Goal: Information Seeking & Learning: Learn about a topic

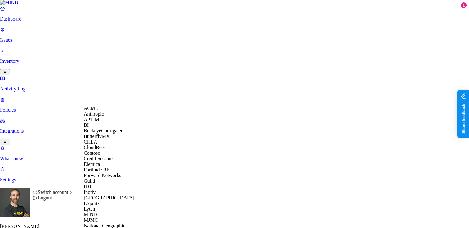
scroll to position [30, 0]
click at [100, 161] on span "Credit Sesame" at bounding box center [98, 158] width 29 height 5
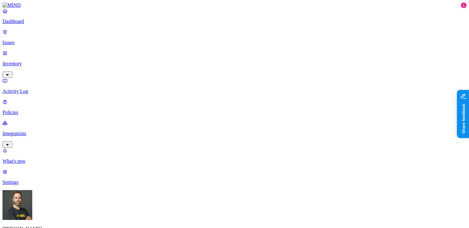
click at [28, 131] on p "Integrations" at bounding box center [234, 134] width 464 height 6
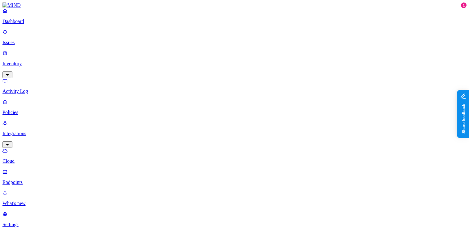
click at [34, 61] on p "Inventory" at bounding box center [234, 64] width 464 height 6
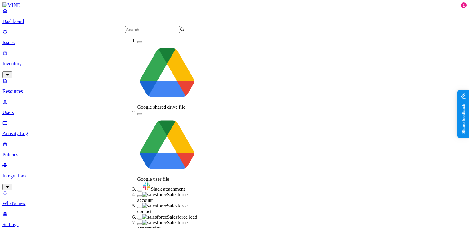
click at [137, 195] on button "button" at bounding box center [139, 196] width 5 height 2
click at [137, 207] on button "button" at bounding box center [139, 208] width 5 height 2
click at [137, 219] on button "button" at bounding box center [139, 220] width 5 height 2
click at [137, 226] on button "button" at bounding box center [139, 227] width 5 height 2
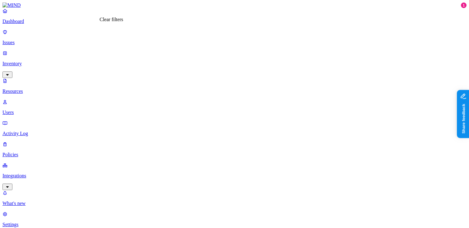
click at [25, 173] on p "Integrations" at bounding box center [234, 176] width 464 height 6
click at [37, 24] on p "Dashboard" at bounding box center [234, 22] width 464 height 6
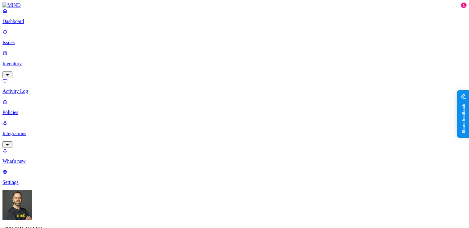
click at [37, 61] on p "Inventory" at bounding box center [234, 64] width 464 height 6
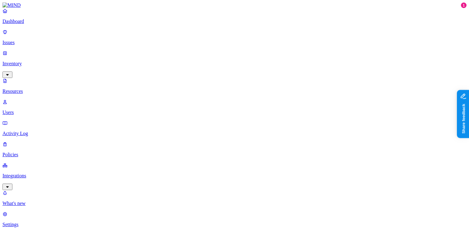
click at [40, 23] on link "Dashboard" at bounding box center [234, 16] width 464 height 16
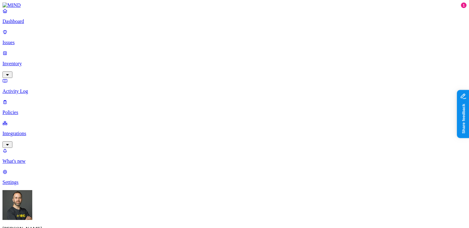
click at [28, 131] on p "Integrations" at bounding box center [234, 134] width 464 height 6
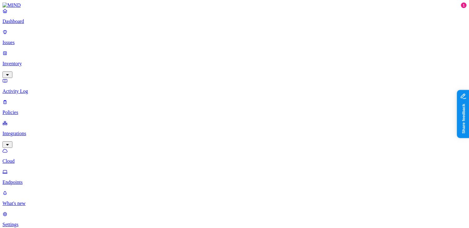
click at [34, 24] on p "Dashboard" at bounding box center [234, 22] width 464 height 6
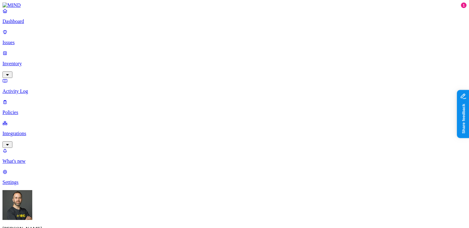
click at [21, 185] on p "Settings" at bounding box center [234, 182] width 464 height 6
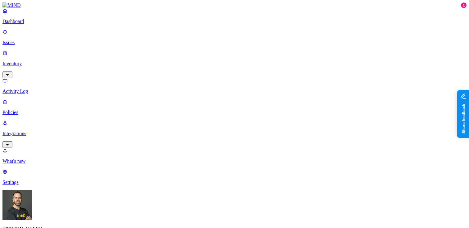
click at [55, 24] on p "Dashboard" at bounding box center [234, 22] width 464 height 6
click at [43, 53] on link "Inventory" at bounding box center [234, 63] width 464 height 27
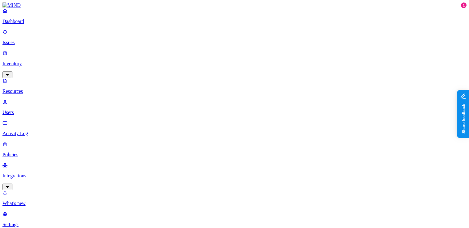
click at [185, 35] on button "button" at bounding box center [187, 36] width 5 height 2
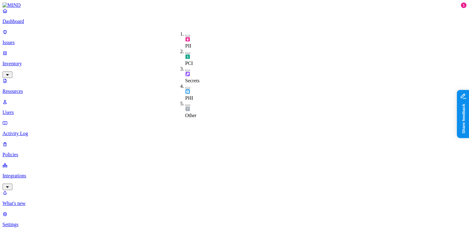
click at [185, 52] on button "button" at bounding box center [187, 53] width 5 height 2
click at [185, 49] on button "button" at bounding box center [187, 52] width 5 height 7
click at [185, 70] on button "button" at bounding box center [187, 71] width 5 height 2
click at [185, 66] on button "button" at bounding box center [187, 69] width 5 height 7
click at [185, 87] on button "button" at bounding box center [187, 88] width 5 height 2
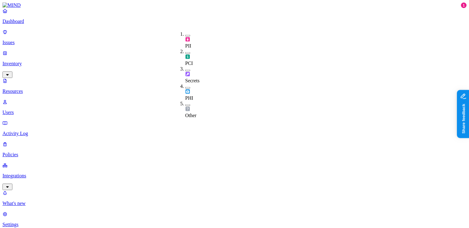
click at [185, 87] on button "button" at bounding box center [187, 88] width 5 height 2
click at [185, 83] on button "button" at bounding box center [187, 86] width 5 height 7
click at [185, 104] on button "button" at bounding box center [187, 105] width 5 height 2
click at [185, 101] on button "button" at bounding box center [187, 104] width 5 height 7
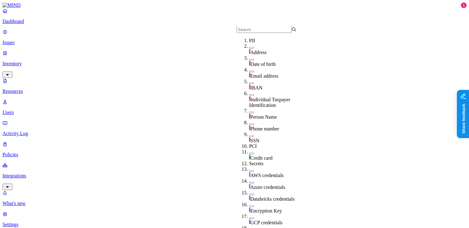
scroll to position [60, 0]
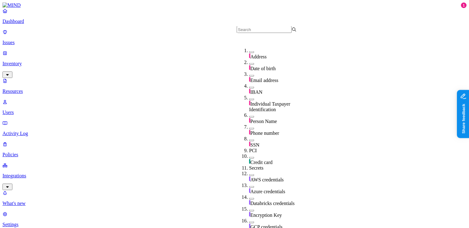
click at [249, 139] on button "button" at bounding box center [251, 140] width 5 height 2
click at [249, 136] on button "button" at bounding box center [251, 139] width 5 height 7
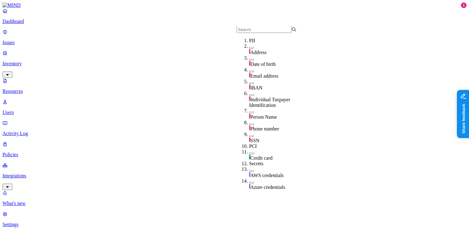
scroll to position [12, 0]
click at [249, 82] on button "button" at bounding box center [251, 83] width 5 height 2
click at [249, 79] on button "button" at bounding box center [251, 82] width 5 height 7
click at [249, 61] on button "button" at bounding box center [251, 60] width 5 height 2
click at [249, 61] on button "button" at bounding box center [251, 58] width 5 height 7
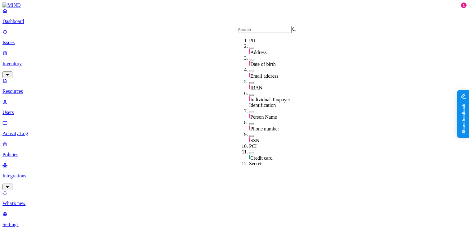
click at [249, 72] on button "button" at bounding box center [251, 71] width 5 height 2
click at [249, 73] on button "button" at bounding box center [251, 70] width 5 height 7
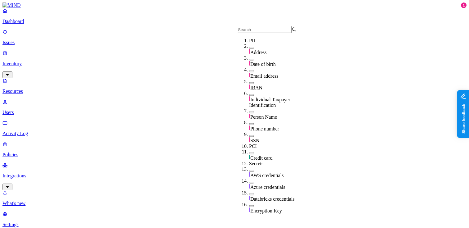
scroll to position [40, 0]
click at [249, 111] on button "button" at bounding box center [251, 112] width 5 height 2
click at [249, 108] on button "button" at bounding box center [251, 111] width 5 height 7
click at [249, 123] on button "button" at bounding box center [251, 124] width 5 height 2
click at [249, 119] on button "button" at bounding box center [251, 122] width 5 height 7
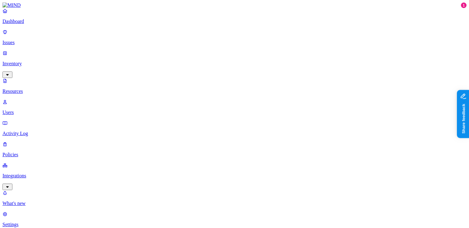
click at [48, 24] on link "Dashboard" at bounding box center [234, 16] width 464 height 16
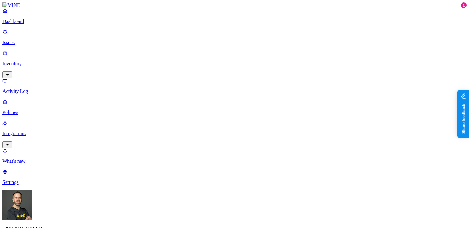
click at [35, 88] on p "Activity Log" at bounding box center [234, 91] width 464 height 6
click at [35, 24] on p "Dashboard" at bounding box center [234, 22] width 464 height 6
click at [53, 61] on p "Inventory" at bounding box center [234, 64] width 464 height 6
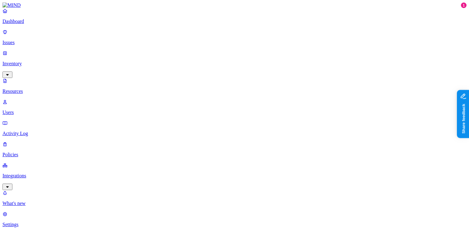
click at [34, 173] on p "Integrations" at bounding box center [234, 176] width 464 height 6
click at [35, 61] on p "Inventory" at bounding box center [234, 64] width 464 height 6
click at [33, 110] on p "Users" at bounding box center [234, 113] width 464 height 6
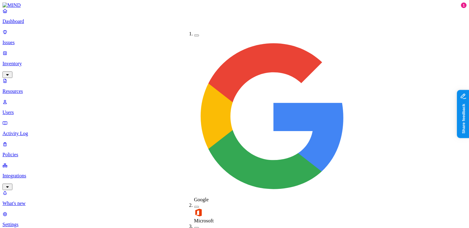
click at [194, 34] on button "button" at bounding box center [196, 35] width 5 height 2
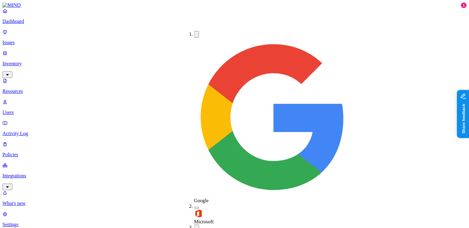
click at [194, 224] on button "button" at bounding box center [196, 227] width 5 height 7
click at [194, 227] on button "button" at bounding box center [196, 229] width 5 height 2
click at [194, 32] on button "button" at bounding box center [196, 34] width 5 height 7
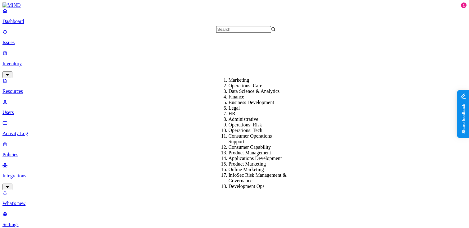
scroll to position [99, 0]
click at [257, 116] on div "Administrative" at bounding box center [259, 119] width 60 height 6
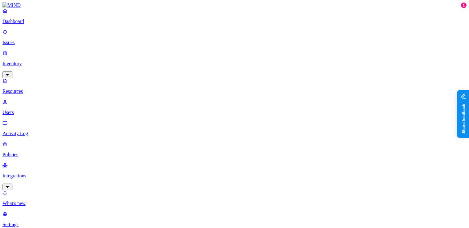
click at [39, 24] on p "Dashboard" at bounding box center [234, 22] width 464 height 6
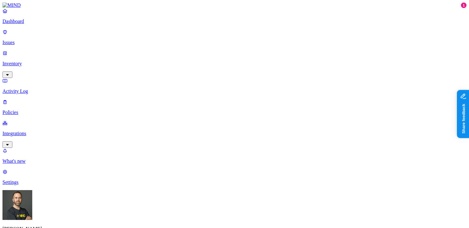
click at [31, 61] on p "Inventory" at bounding box center [234, 64] width 464 height 6
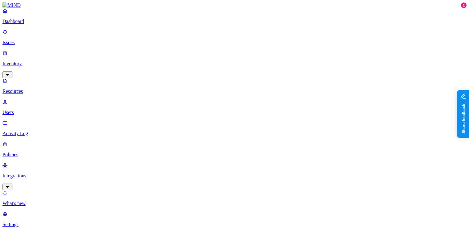
click at [185, 35] on button "button" at bounding box center [187, 36] width 5 height 2
click at [185, 34] on button "button" at bounding box center [187, 34] width 5 height 7
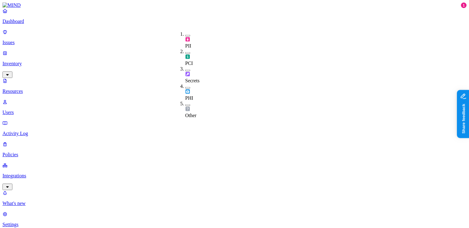
click at [185, 52] on button "button" at bounding box center [187, 53] width 5 height 2
click at [185, 49] on button "button" at bounding box center [187, 52] width 5 height 7
click at [185, 35] on button "button" at bounding box center [187, 36] width 5 height 2
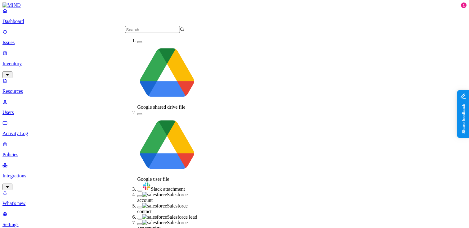
click at [137, 43] on button "button" at bounding box center [139, 42] width 5 height 2
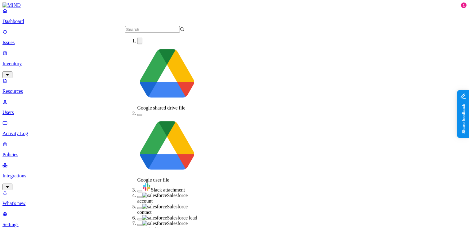
click at [137, 44] on button "button" at bounding box center [139, 41] width 5 height 7
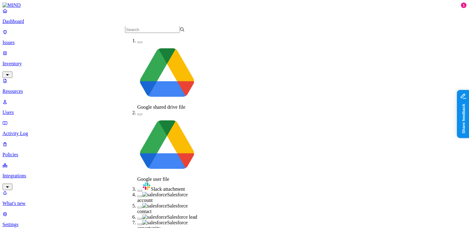
click at [137, 113] on button "button" at bounding box center [139, 114] width 5 height 2
click at [137, 110] on button "button" at bounding box center [139, 113] width 5 height 7
click at [137, 190] on button "button" at bounding box center [139, 191] width 5 height 2
click at [137, 186] on button "button" at bounding box center [139, 189] width 5 height 7
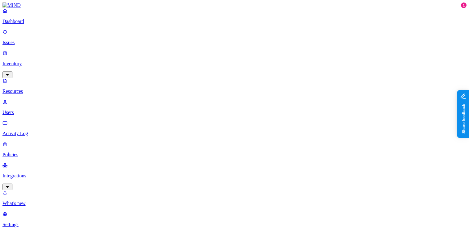
click at [44, 24] on p "Dashboard" at bounding box center [234, 22] width 464 height 6
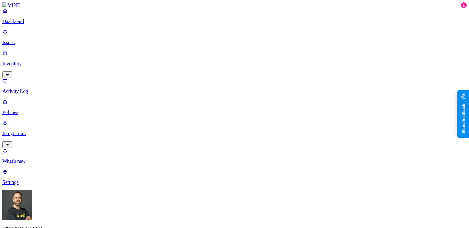
click at [46, 61] on p "Inventory" at bounding box center [234, 64] width 464 height 6
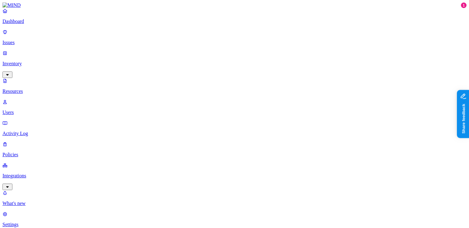
click at [185, 35] on button "button" at bounding box center [187, 36] width 5 height 2
click at [185, 35] on button "button" at bounding box center [187, 34] width 5 height 7
click at [185, 52] on button "button" at bounding box center [187, 53] width 5 height 2
click at [185, 49] on button "button" at bounding box center [187, 52] width 5 height 7
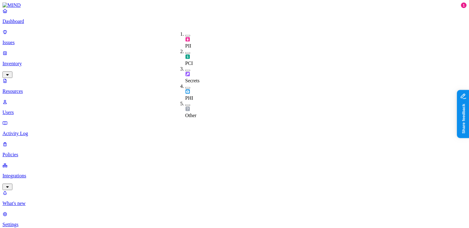
click at [185, 70] on button "button" at bounding box center [187, 71] width 5 height 2
click at [185, 66] on button "button" at bounding box center [187, 69] width 5 height 7
click at [185, 87] on button "button" at bounding box center [187, 88] width 5 height 2
click at [185, 83] on button "button" at bounding box center [187, 86] width 5 height 7
click at [185, 104] on button "button" at bounding box center [187, 105] width 5 height 2
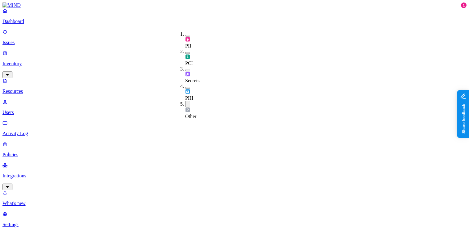
click at [185, 101] on button "button" at bounding box center [187, 104] width 5 height 7
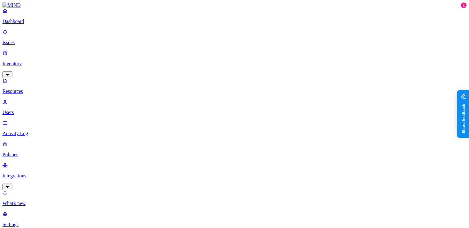
click at [38, 24] on p "Dashboard" at bounding box center [234, 22] width 464 height 6
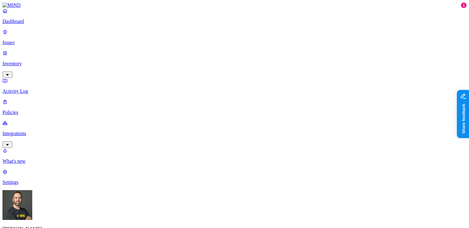
click at [39, 131] on p "Integrations" at bounding box center [234, 134] width 464 height 6
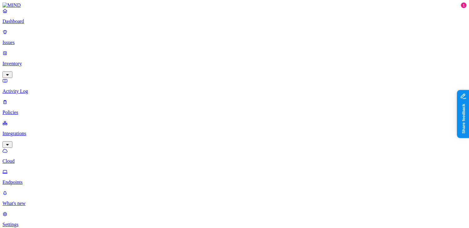
click at [32, 24] on p "Dashboard" at bounding box center [234, 22] width 464 height 6
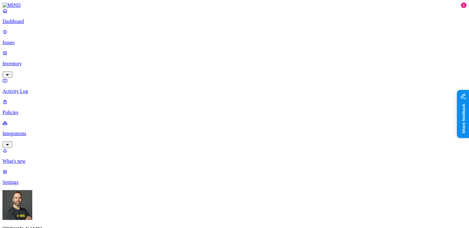
click at [33, 61] on p "Inventory" at bounding box center [234, 64] width 464 height 6
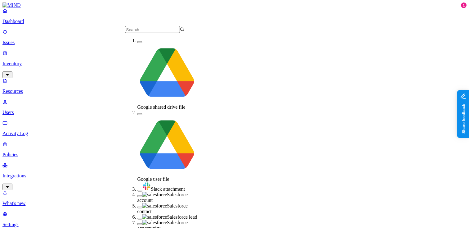
click at [137, 113] on button "button" at bounding box center [139, 114] width 5 height 2
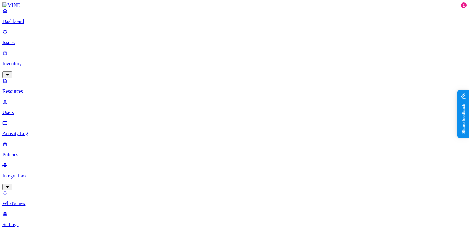
click at [43, 24] on p "Dashboard" at bounding box center [234, 22] width 464 height 6
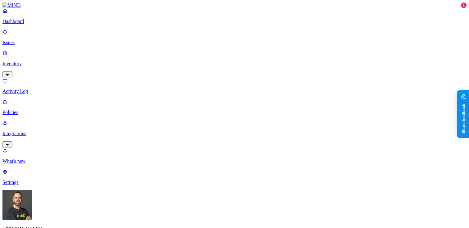
click at [52, 131] on p "Integrations" at bounding box center [234, 134] width 464 height 6
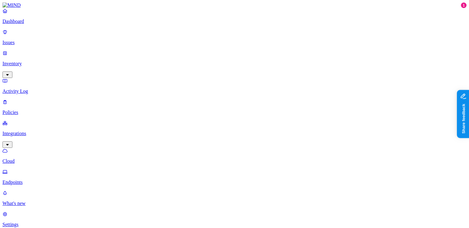
click at [37, 24] on link "Dashboard" at bounding box center [234, 16] width 464 height 16
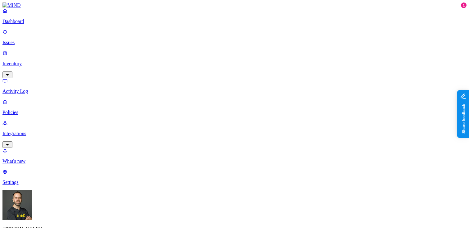
click at [34, 131] on p "Integrations" at bounding box center [234, 134] width 464 height 6
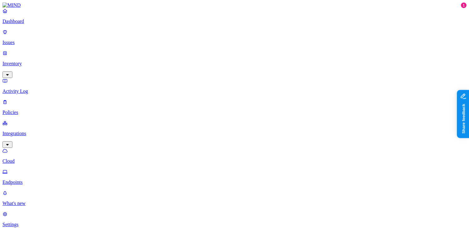
click at [41, 61] on p "Inventory" at bounding box center [234, 64] width 464 height 6
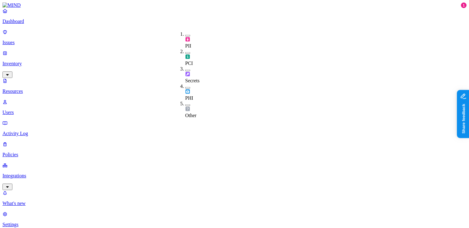
click at [185, 52] on button "button" at bounding box center [187, 53] width 5 height 2
click at [185, 49] on button "button" at bounding box center [187, 52] width 5 height 7
click at [185, 35] on button "button" at bounding box center [187, 36] width 5 height 2
click at [185, 34] on button "button" at bounding box center [187, 34] width 5 height 7
click at [185, 70] on button "button" at bounding box center [187, 71] width 5 height 2
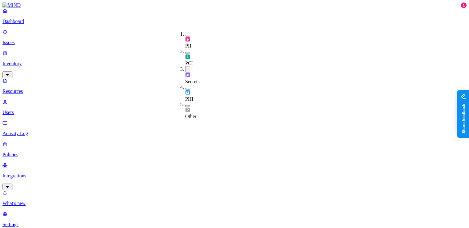
click at [185, 66] on button "button" at bounding box center [187, 69] width 5 height 7
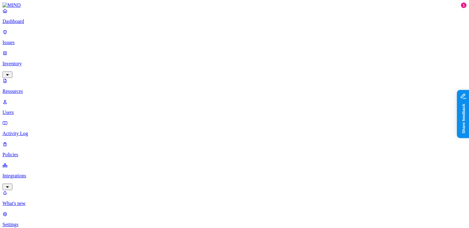
click at [33, 24] on p "Dashboard" at bounding box center [234, 22] width 464 height 6
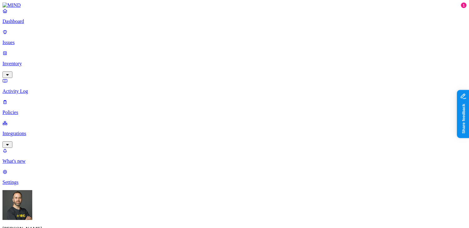
click at [34, 131] on p "Integrations" at bounding box center [234, 134] width 464 height 6
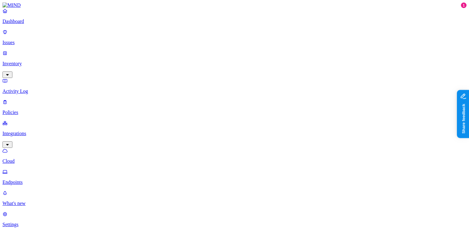
click at [22, 24] on p "Dashboard" at bounding box center [234, 22] width 464 height 6
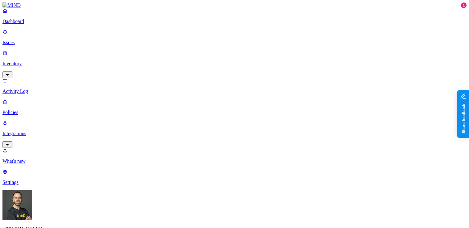
click at [26, 61] on p "Inventory" at bounding box center [234, 64] width 464 height 6
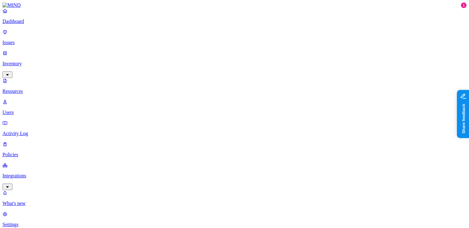
click at [31, 110] on p "Users" at bounding box center [234, 113] width 464 height 6
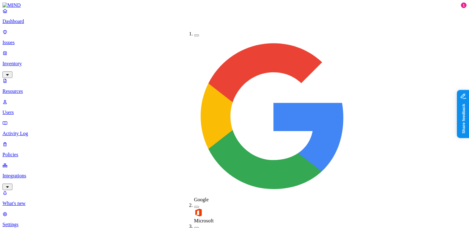
click at [194, 227] on button "button" at bounding box center [196, 228] width 5 height 2
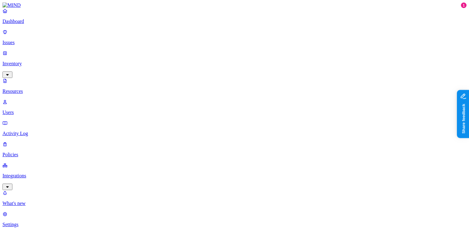
click at [26, 24] on p "Dashboard" at bounding box center [234, 22] width 464 height 6
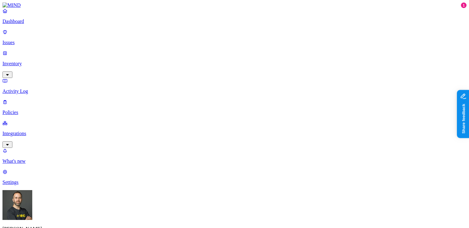
click at [31, 61] on p "Inventory" at bounding box center [234, 64] width 464 height 6
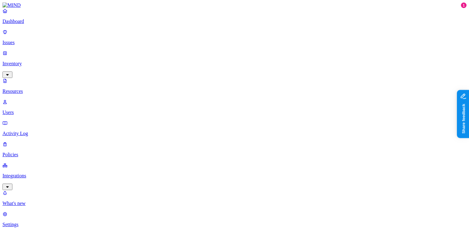
click at [33, 110] on p "Users" at bounding box center [234, 113] width 464 height 6
click at [20, 24] on p "Dashboard" at bounding box center [234, 22] width 464 height 6
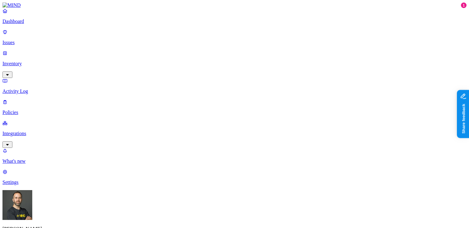
click at [16, 157] on nav "Dashboard Issues Inventory Activity Log Policies Integrations What's new 1 Sett…" at bounding box center [234, 96] width 464 height 177
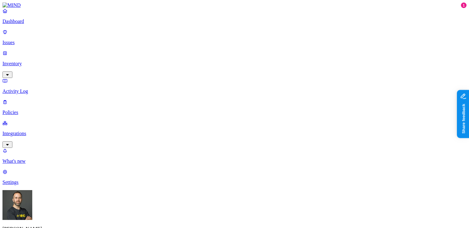
click at [22, 61] on p "Inventory" at bounding box center [234, 64] width 464 height 6
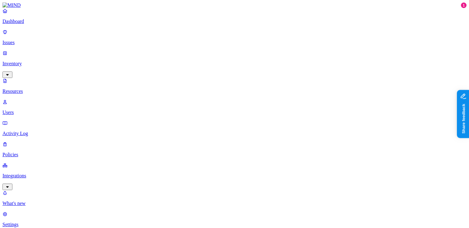
click at [22, 24] on p "Dashboard" at bounding box center [234, 22] width 464 height 6
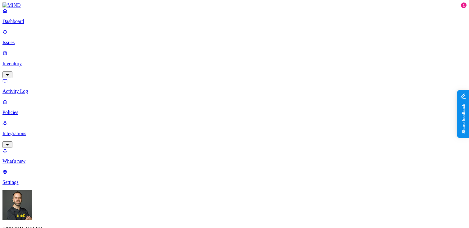
click at [27, 61] on p "Inventory" at bounding box center [234, 64] width 464 height 6
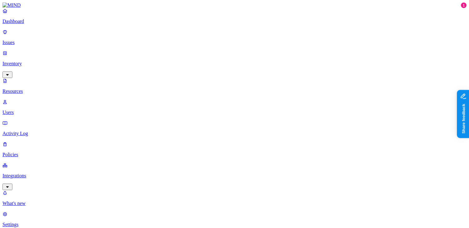
click at [25, 173] on p "Integrations" at bounding box center [234, 176] width 464 height 6
click at [37, 24] on p "Dashboard" at bounding box center [234, 22] width 464 height 6
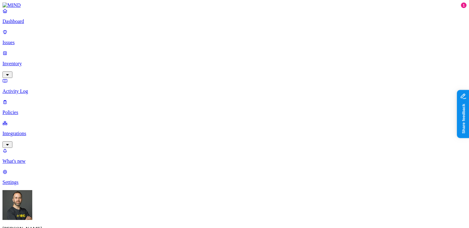
click at [31, 61] on p "Inventory" at bounding box center [234, 64] width 464 height 6
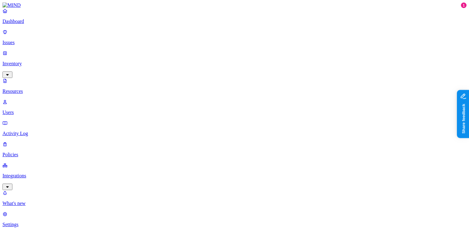
click at [29, 110] on p "Users" at bounding box center [234, 113] width 464 height 6
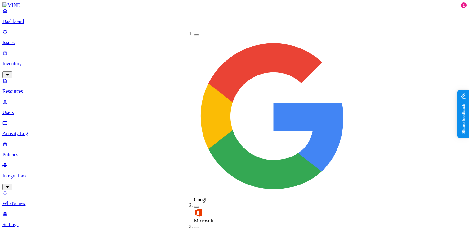
click at [194, 227] on button "button" at bounding box center [196, 228] width 5 height 2
click at [194, 223] on button "button" at bounding box center [196, 226] width 5 height 7
click at [28, 24] on p "Dashboard" at bounding box center [234, 22] width 464 height 6
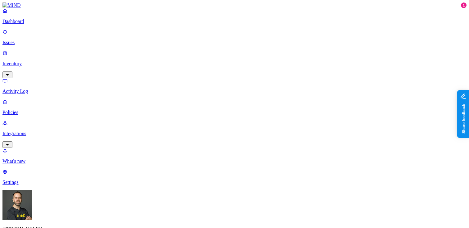
click at [29, 61] on p "Inventory" at bounding box center [234, 64] width 464 height 6
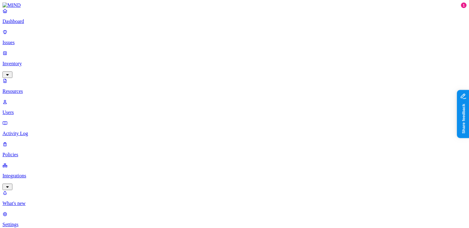
click at [185, 35] on button "button" at bounding box center [187, 36] width 5 height 2
click at [185, 33] on button "button" at bounding box center [187, 34] width 5 height 7
click at [185, 49] on div "PCI" at bounding box center [185, 57] width 0 height 17
click at [185, 49] on button "button" at bounding box center [187, 52] width 5 height 7
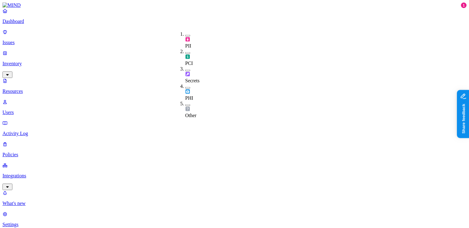
click at [185, 70] on button "button" at bounding box center [187, 71] width 5 height 2
click at [185, 66] on button "button" at bounding box center [187, 69] width 5 height 7
click at [185, 87] on button "button" at bounding box center [187, 88] width 5 height 2
click at [185, 83] on button "button" at bounding box center [187, 86] width 5 height 7
click at [185, 104] on button "button" at bounding box center [187, 105] width 5 height 2
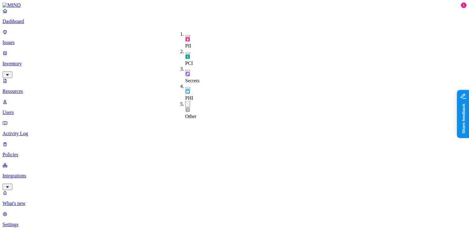
click at [185, 101] on button "button" at bounding box center [187, 104] width 5 height 7
click at [45, 24] on p "Dashboard" at bounding box center [234, 22] width 464 height 6
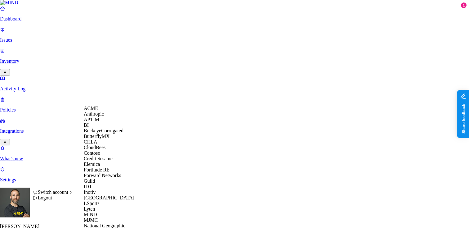
click at [108, 122] on div "APTIM" at bounding box center [114, 120] width 60 height 6
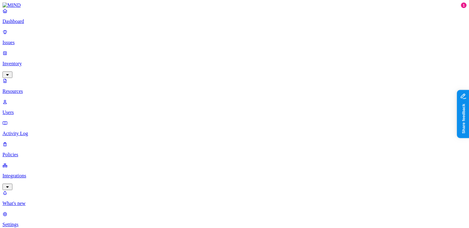
click at [185, 87] on button "button" at bounding box center [187, 88] width 5 height 2
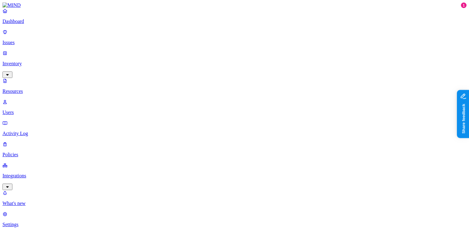
click at [37, 24] on p "Dashboard" at bounding box center [234, 22] width 464 height 6
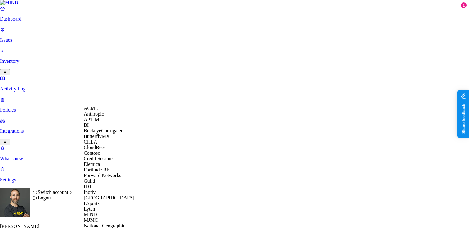
scroll to position [228, 0]
click at [106, 223] on span "National Geographic" at bounding box center [105, 225] width 42 height 5
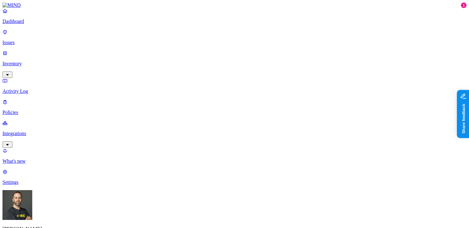
click at [50, 61] on p "Inventory" at bounding box center [234, 64] width 464 height 6
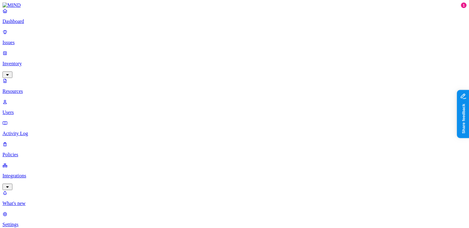
click at [56, 24] on p "Dashboard" at bounding box center [234, 22] width 464 height 6
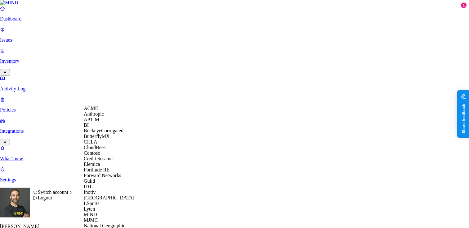
click at [106, 133] on span "BuckeyeCorrugated" at bounding box center [104, 130] width 40 height 5
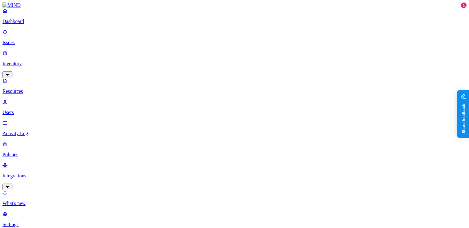
click at [39, 24] on p "Dashboard" at bounding box center [234, 22] width 464 height 6
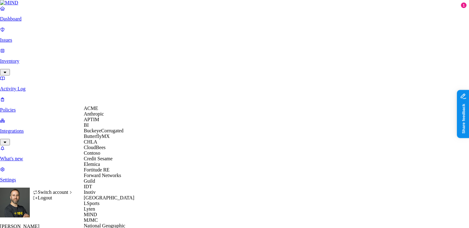
scroll to position [21, 0]
click at [109, 150] on div "CloudBees" at bounding box center [114, 148] width 60 height 6
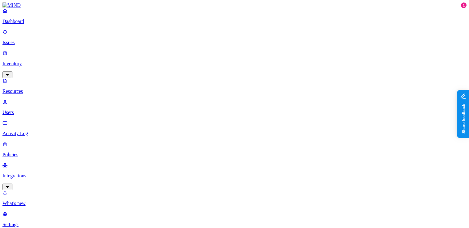
click at [22, 24] on p "Dashboard" at bounding box center [234, 22] width 464 height 6
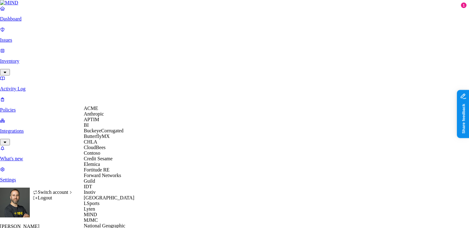
scroll to position [297, 0]
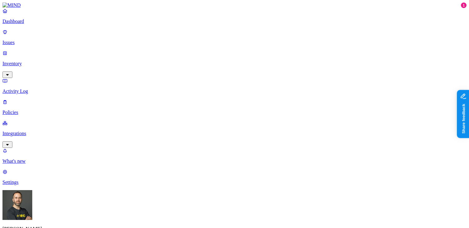
click at [46, 61] on p "Inventory" at bounding box center [234, 64] width 464 height 6
